Goal: Information Seeking & Learning: Understand process/instructions

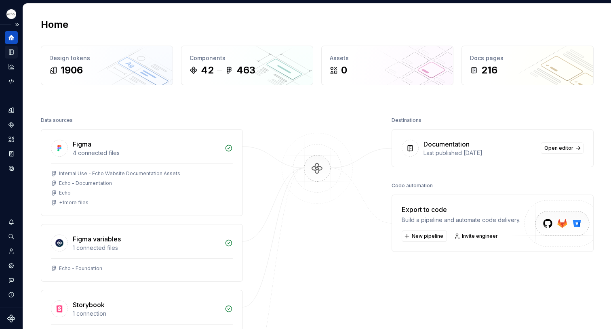
click at [12, 50] on icon "Documentation" at bounding box center [11, 52] width 3 height 4
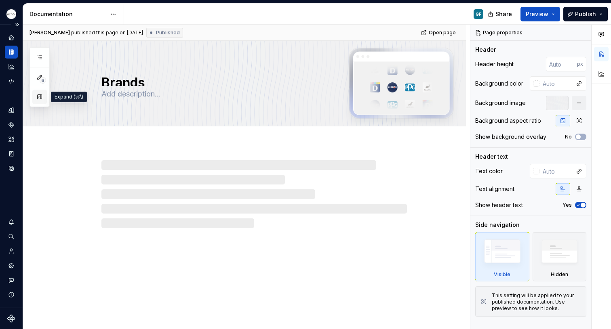
click at [40, 96] on button "button" at bounding box center [39, 97] width 15 height 15
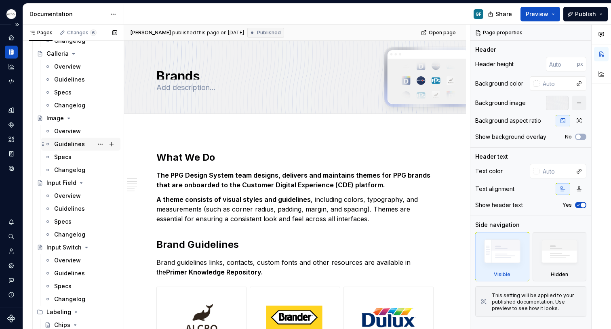
scroll to position [1390, 0]
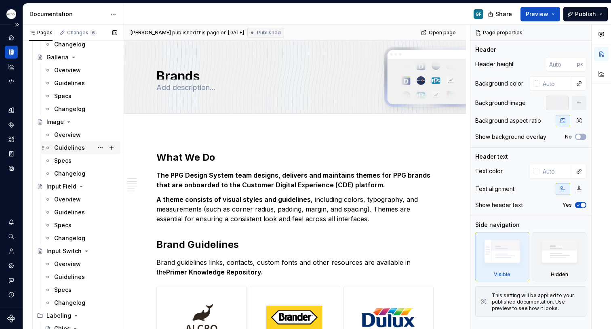
click at [68, 145] on div "Guidelines" at bounding box center [69, 148] width 31 height 8
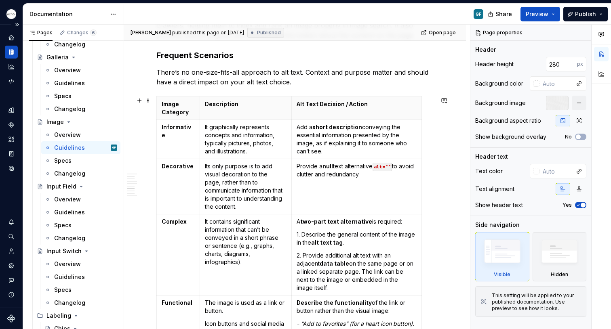
scroll to position [617, 0]
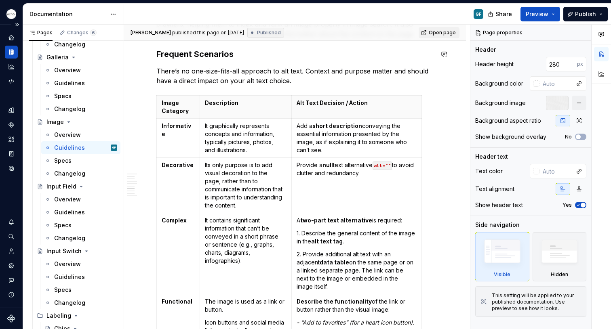
click at [441, 32] on span "Open page" at bounding box center [441, 32] width 27 height 6
type textarea "*"
